Goal: Download file/media

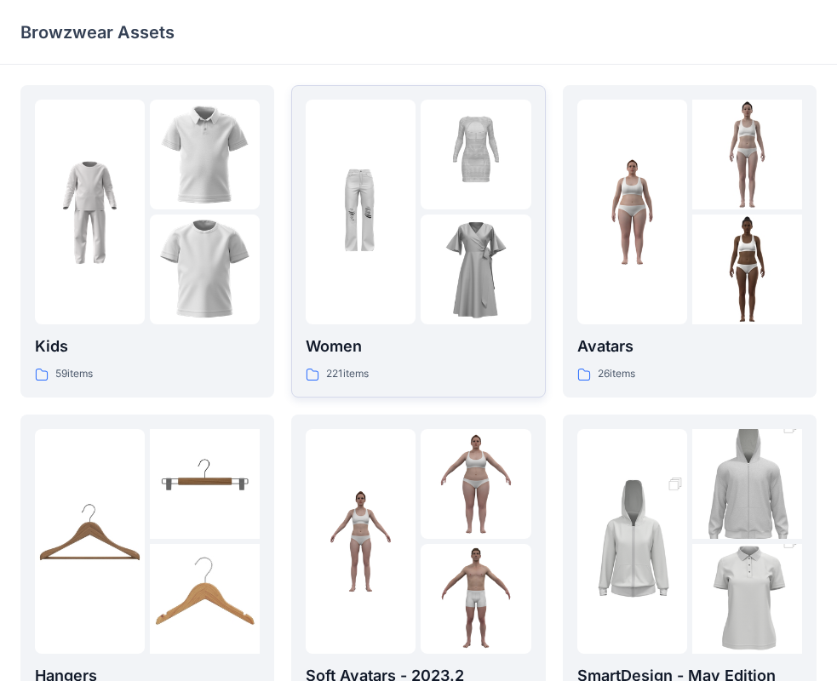
click at [477, 287] on img at bounding box center [476, 270] width 110 height 110
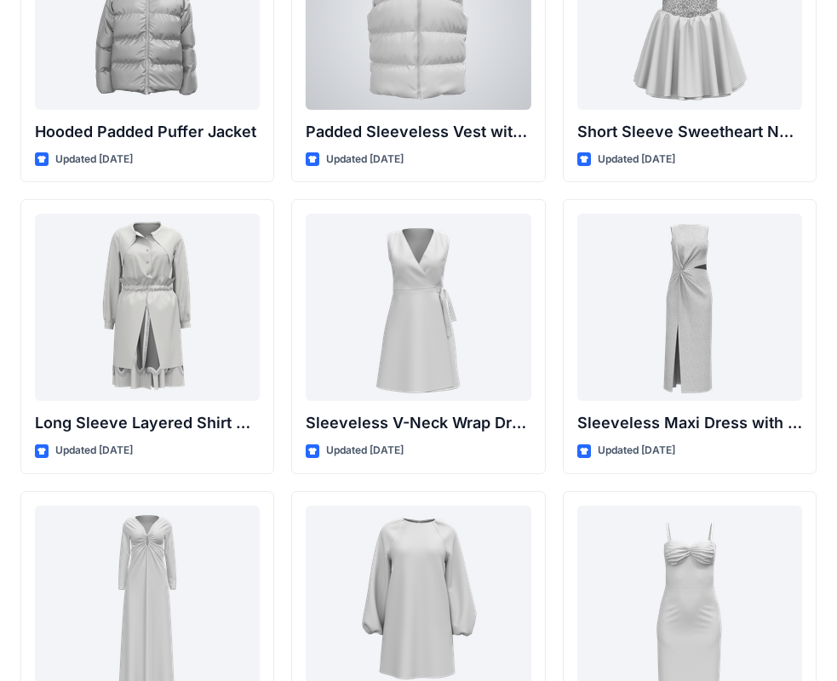
scroll to position [2227, 0]
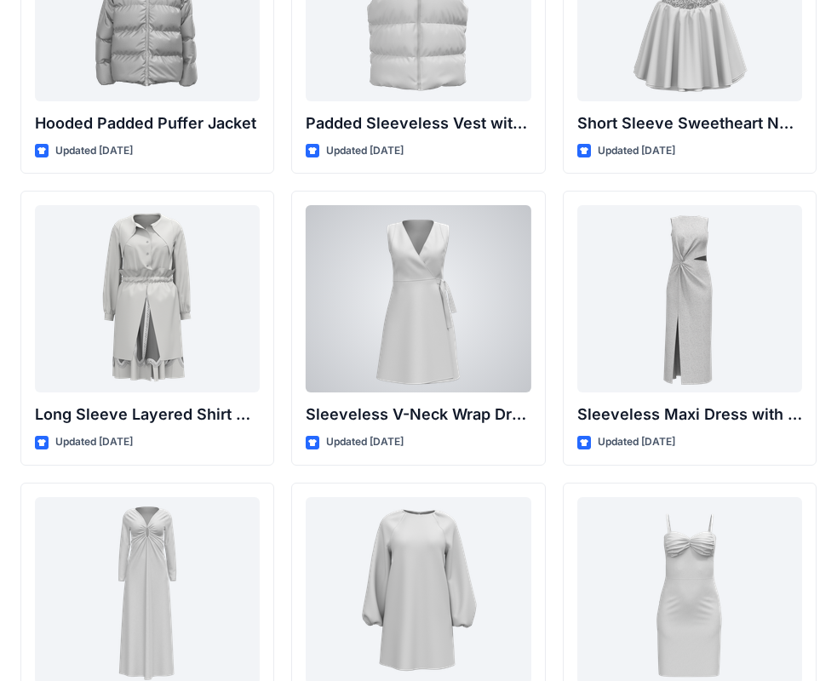
click at [496, 305] on div at bounding box center [418, 298] width 225 height 187
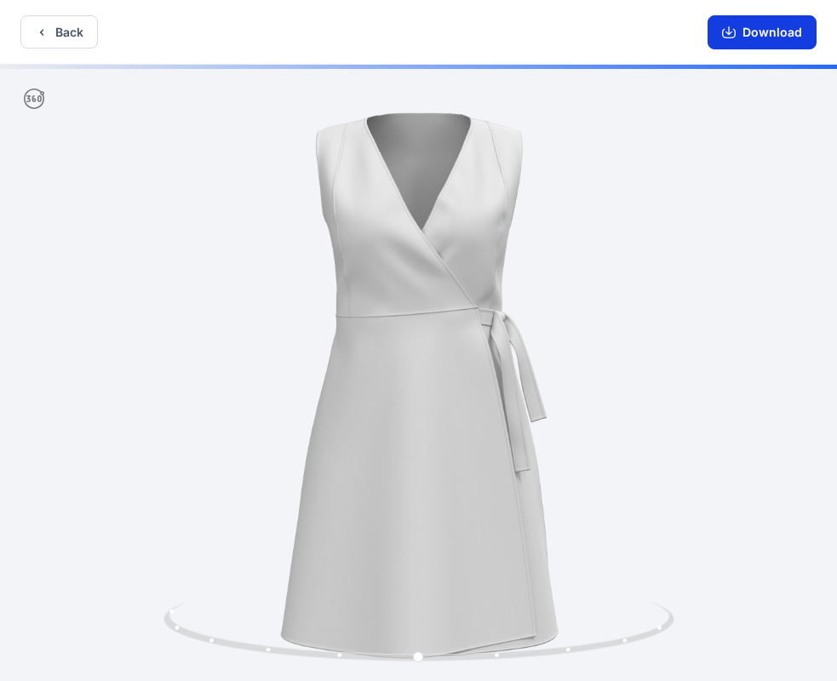
click at [721, 28] on button "Download" at bounding box center [762, 32] width 109 height 34
click at [70, 34] on button "Back" at bounding box center [58, 31] width 77 height 33
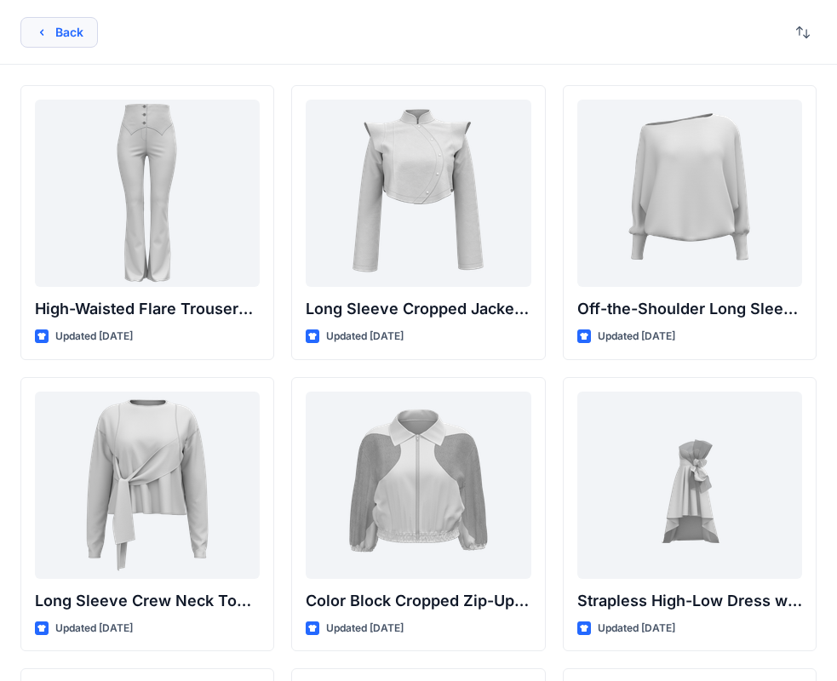
click at [39, 44] on button "Back" at bounding box center [58, 32] width 77 height 31
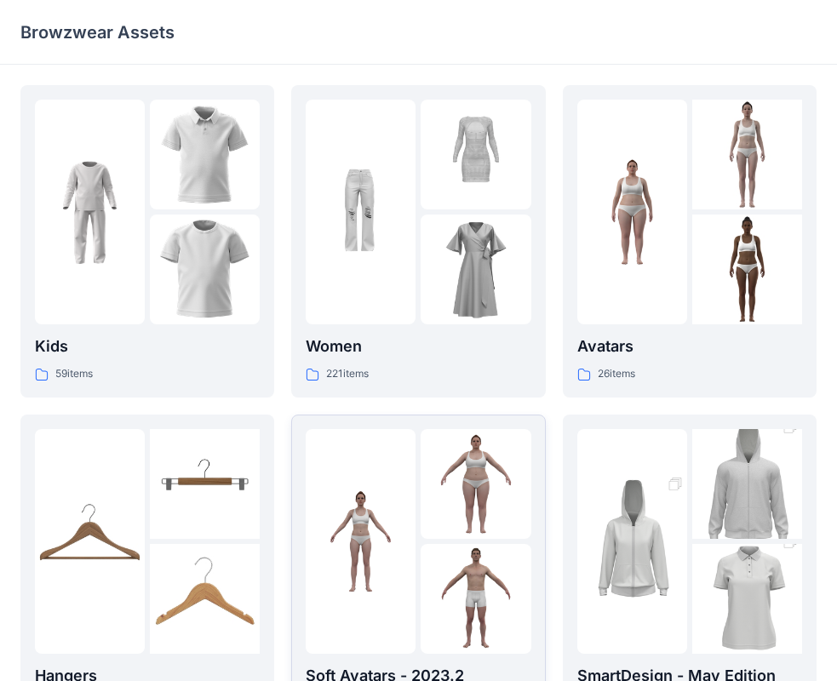
scroll to position [341, 0]
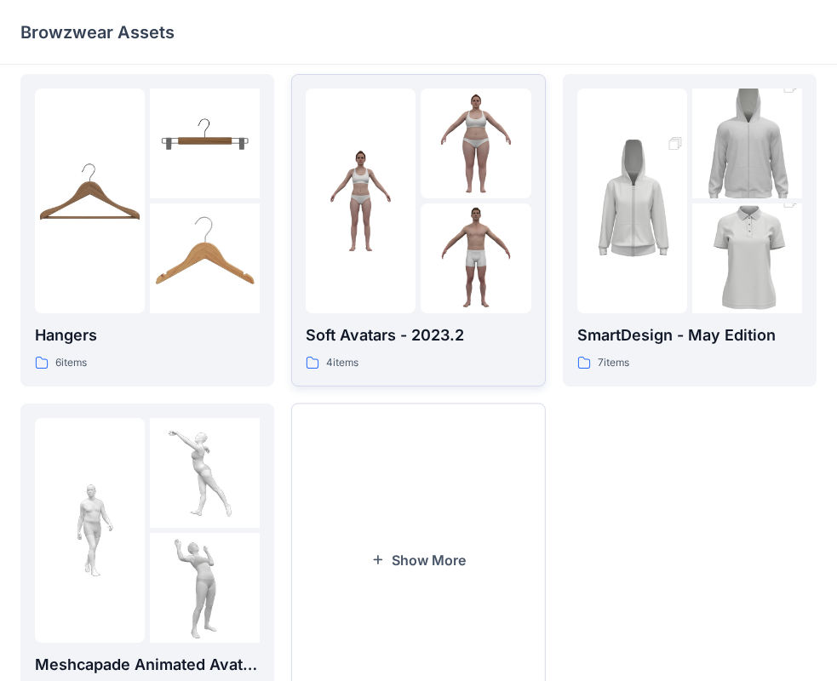
click at [398, 341] on p "Soft Avatars - 2023.2" at bounding box center [418, 336] width 225 height 24
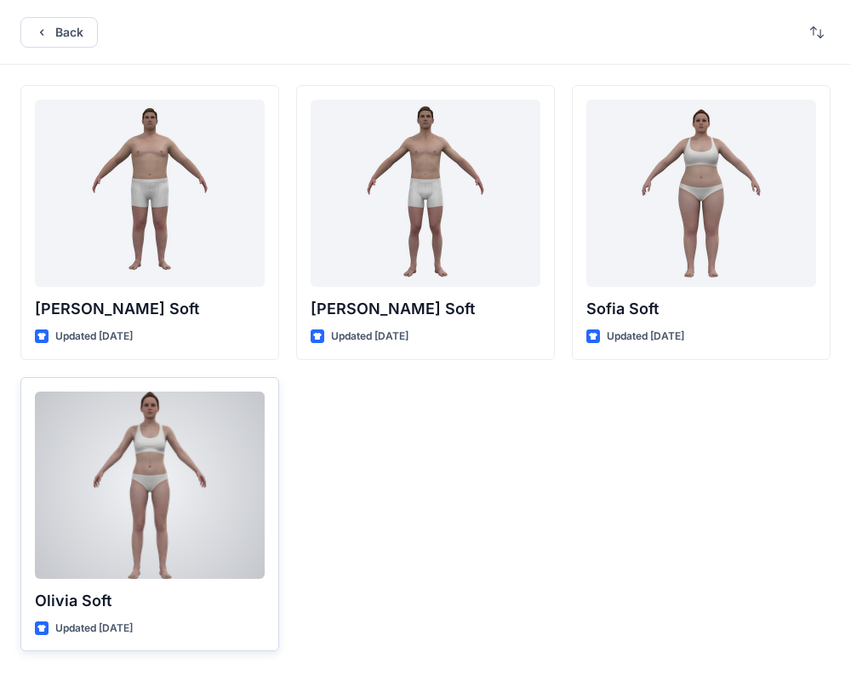
click at [231, 474] on div at bounding box center [150, 485] width 230 height 187
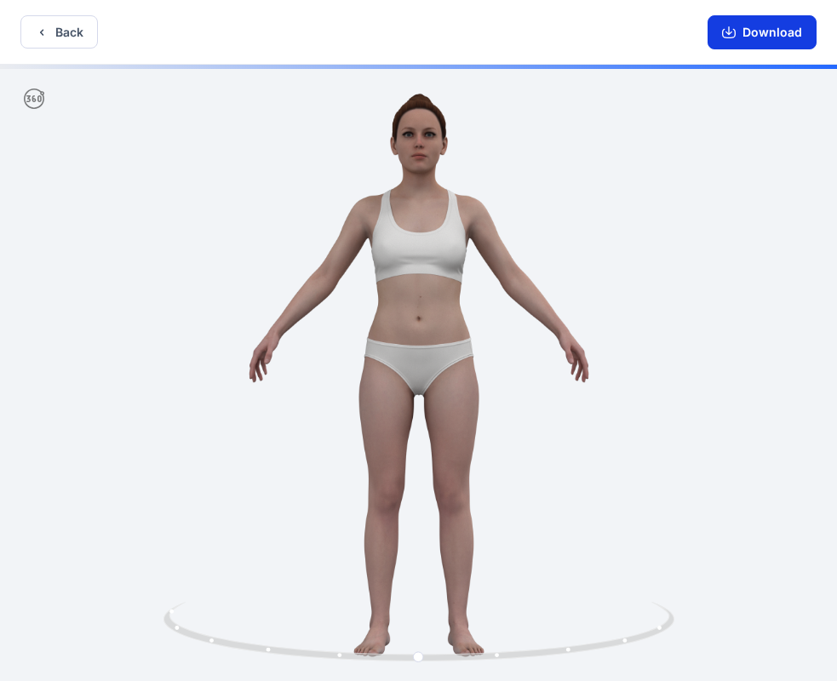
click at [746, 26] on button "Download" at bounding box center [762, 32] width 109 height 34
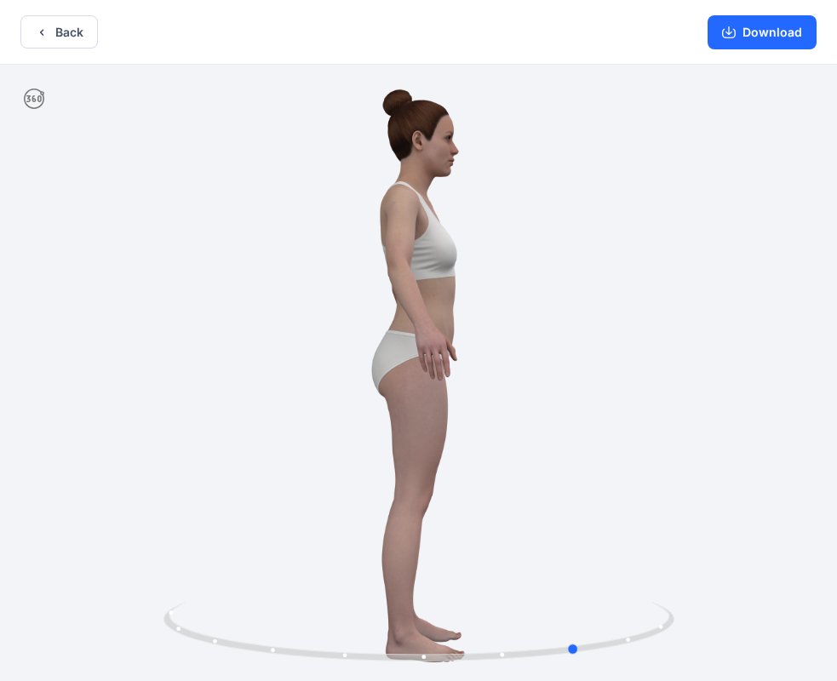
drag, startPoint x: 452, startPoint y: 425, endPoint x: 614, endPoint y: 418, distance: 161.9
click at [59, 31] on button "Back" at bounding box center [58, 31] width 77 height 33
